Goal: Information Seeking & Learning: Learn about a topic

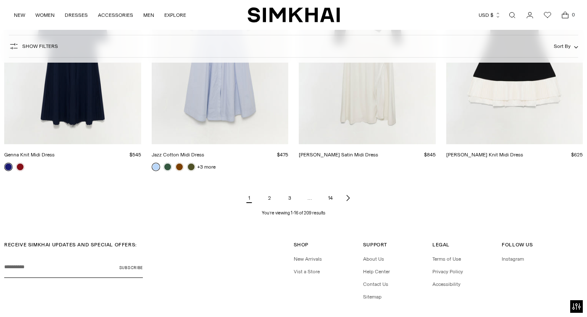
scroll to position [984, 0]
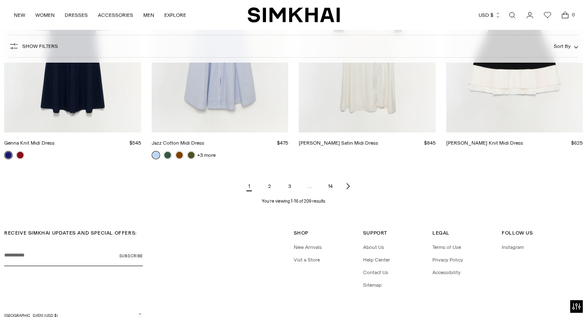
click at [272, 191] on link "2" at bounding box center [269, 186] width 17 height 17
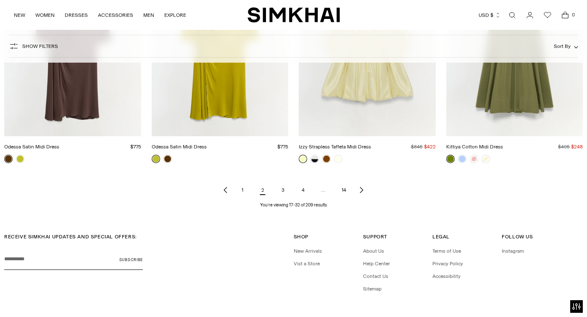
scroll to position [1024, 0]
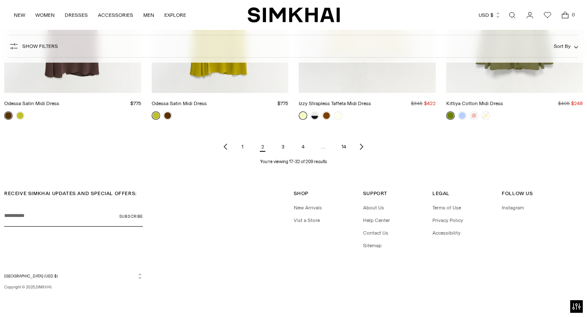
click at [282, 148] on link "3" at bounding box center [282, 146] width 17 height 17
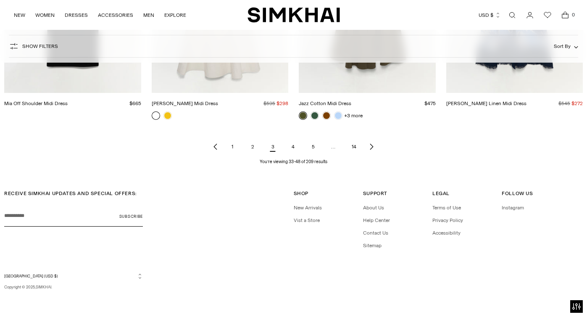
scroll to position [1024, 0]
click at [292, 145] on link "4" at bounding box center [292, 146] width 17 height 17
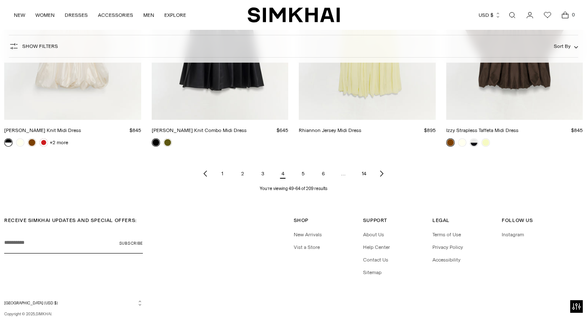
scroll to position [1024, 0]
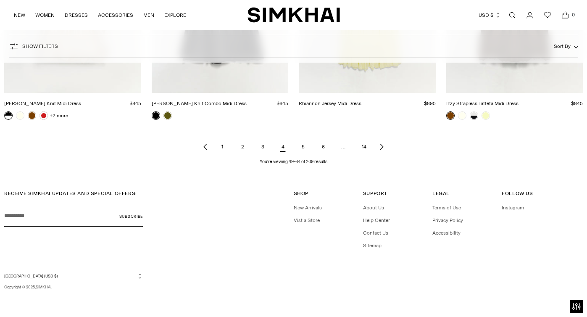
click at [302, 150] on link "5" at bounding box center [302, 146] width 17 height 17
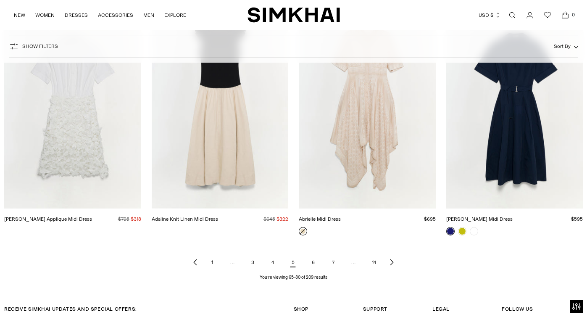
scroll to position [917, 0]
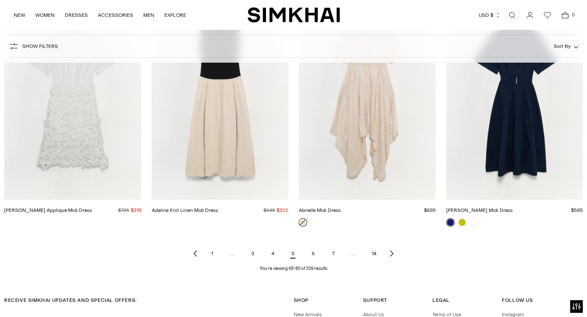
click at [313, 258] on link "6" at bounding box center [313, 253] width 17 height 17
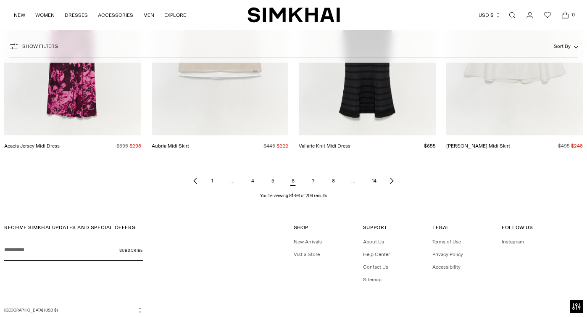
scroll to position [1004, 0]
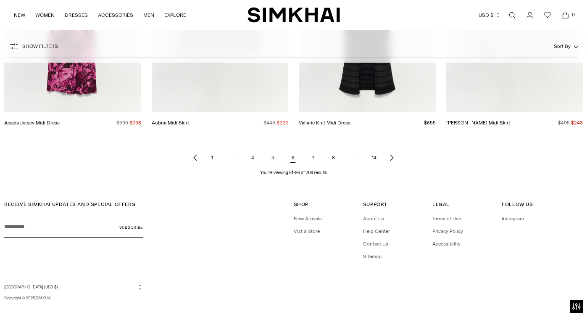
click at [313, 158] on link "7" at bounding box center [313, 157] width 17 height 17
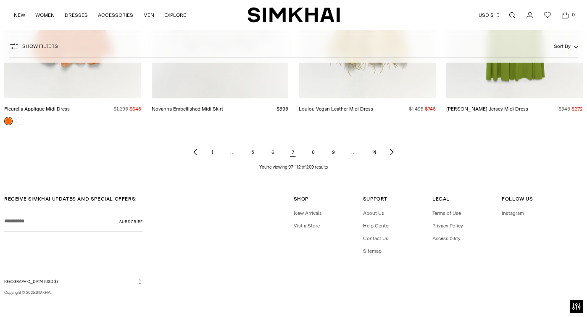
scroll to position [1015, 0]
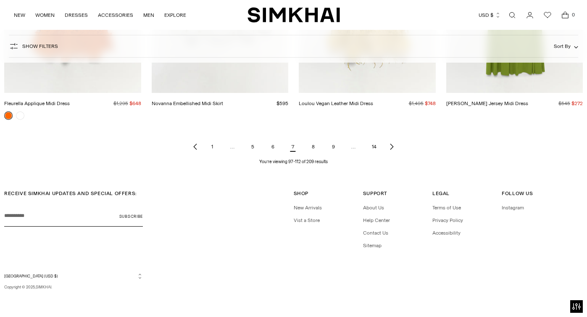
click at [314, 151] on link "8" at bounding box center [313, 146] width 17 height 17
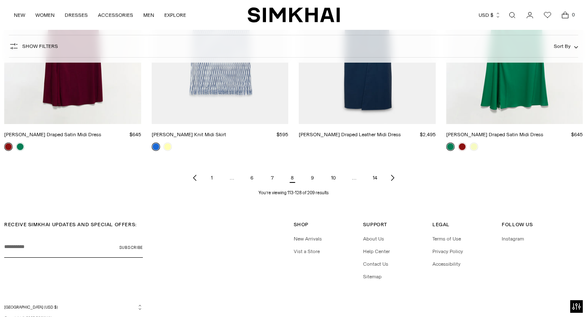
scroll to position [994, 0]
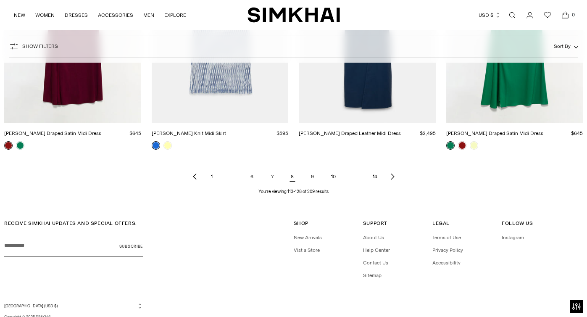
click at [315, 178] on link "9" at bounding box center [312, 176] width 17 height 17
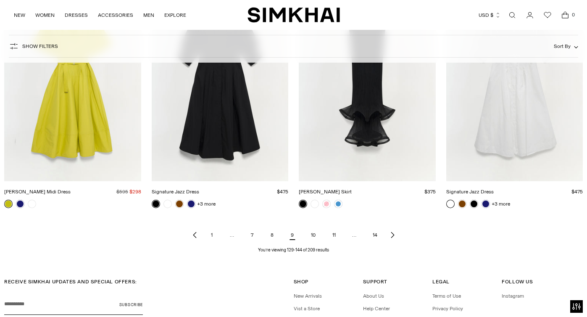
scroll to position [941, 0]
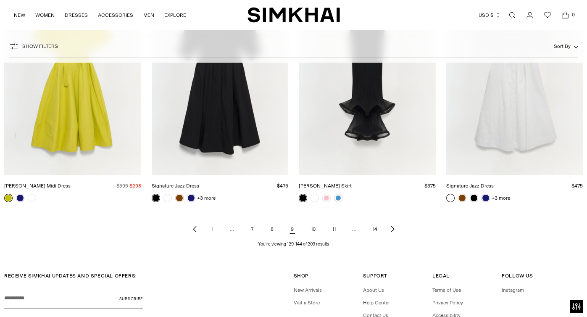
click at [313, 231] on link "10" at bounding box center [313, 229] width 18 height 17
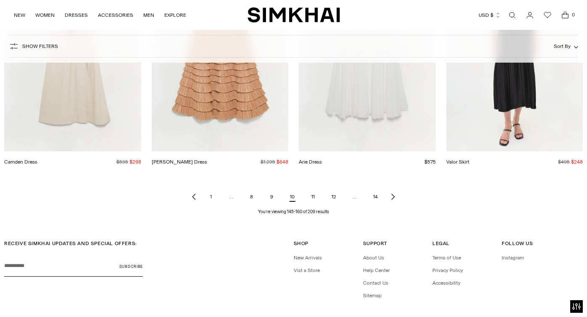
scroll to position [1015, 0]
